Goal: Complete application form

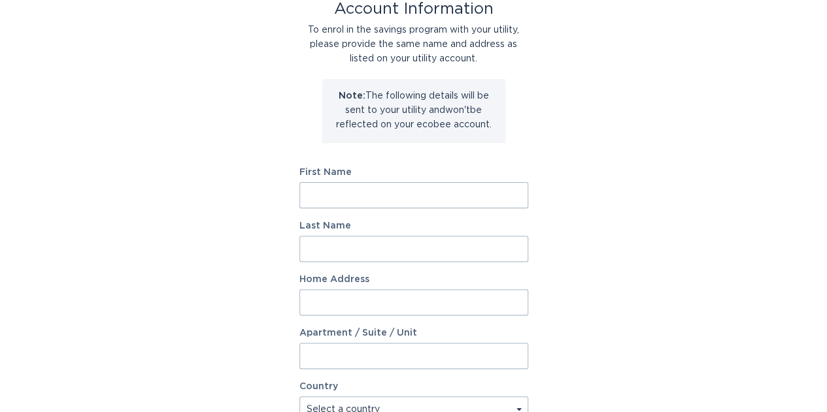
scroll to position [88, 0]
click at [383, 199] on input "First Name" at bounding box center [413, 194] width 229 height 26
type input "Tim"
type input "Swift"
type input "59 Rolling Meadow Drive"
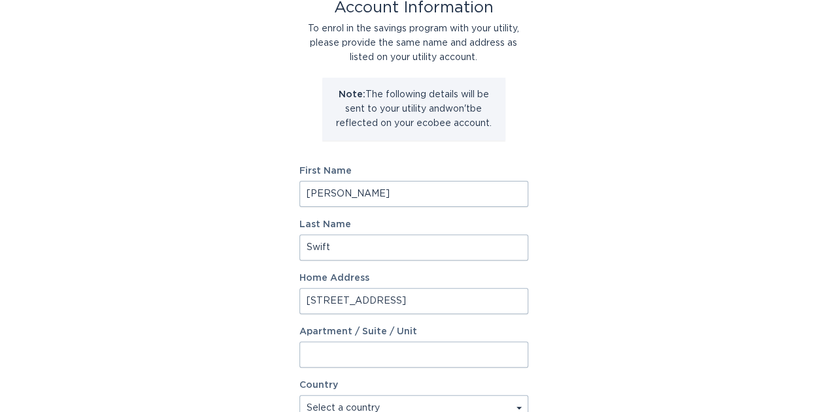
select select "US"
type input "Holliston"
type input "01746"
select select "MA"
click at [233, 282] on div "Account Information To enrol in the savings program with your utility, please p…" at bounding box center [413, 313] width 827 height 722
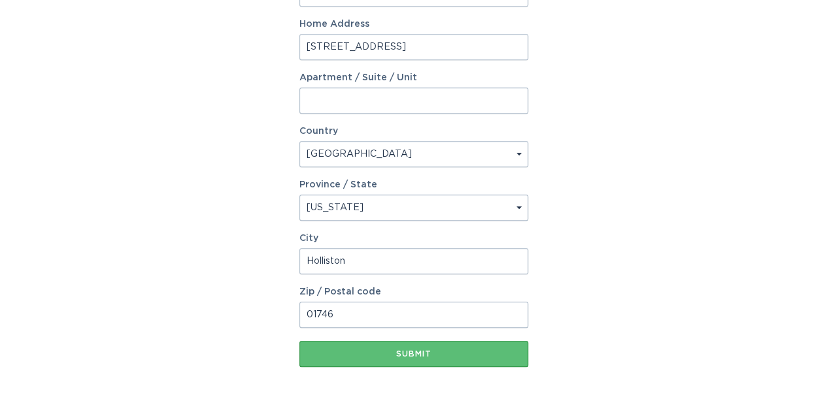
scroll to position [343, 0]
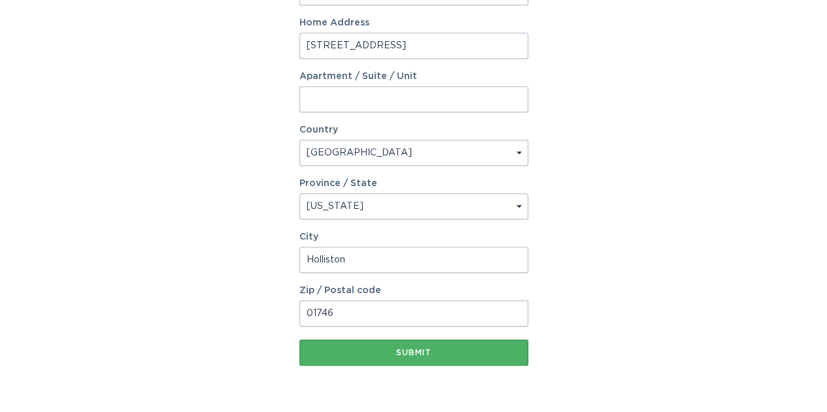
click at [423, 349] on div "Submit" at bounding box center [414, 353] width 216 height 8
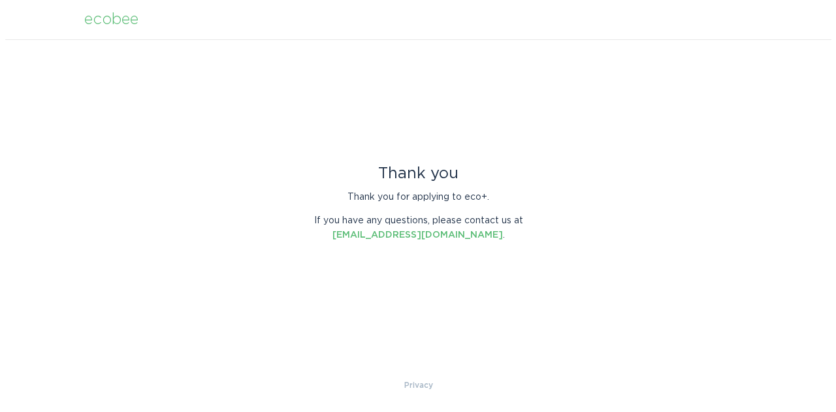
scroll to position [0, 0]
click at [113, 22] on div "ecobee" at bounding box center [111, 19] width 54 height 14
click at [122, 23] on div "ecobee" at bounding box center [111, 19] width 54 height 14
